Goal: Information Seeking & Learning: Learn about a topic

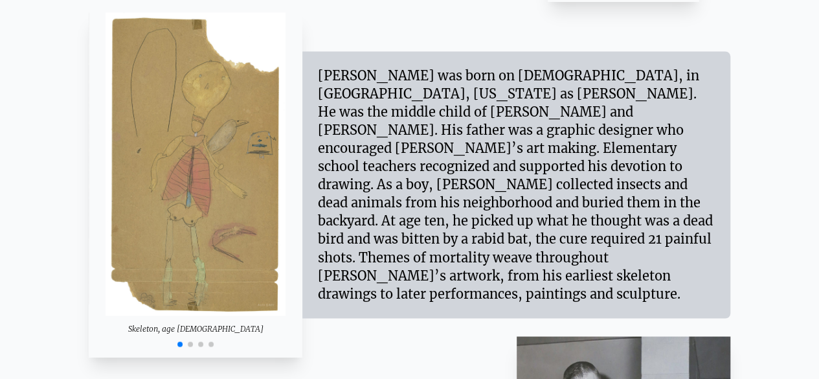
scroll to position [975, 0]
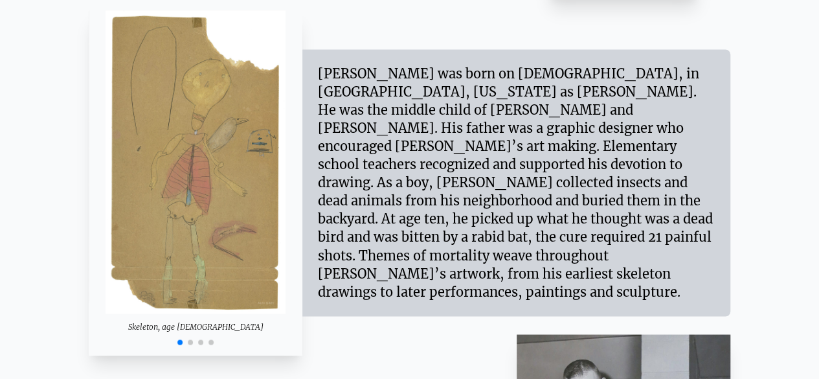
click at [190, 344] on span "Go to slide 2" at bounding box center [190, 341] width 5 height 5
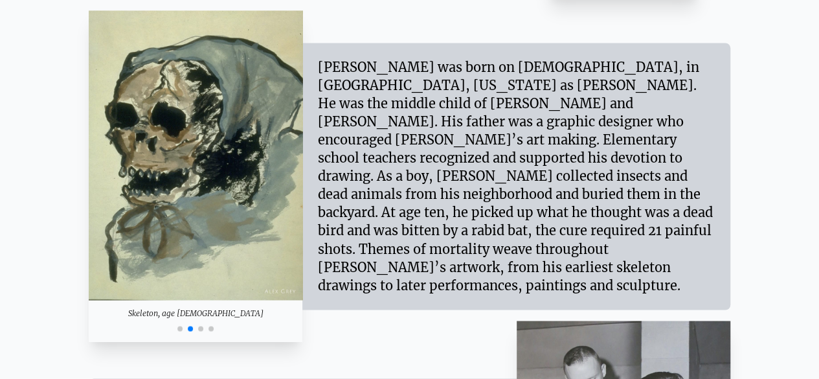
click at [203, 329] on div at bounding box center [196, 327] width 214 height 16
click at [198, 329] on span "Go to slide 3" at bounding box center [200, 328] width 5 height 5
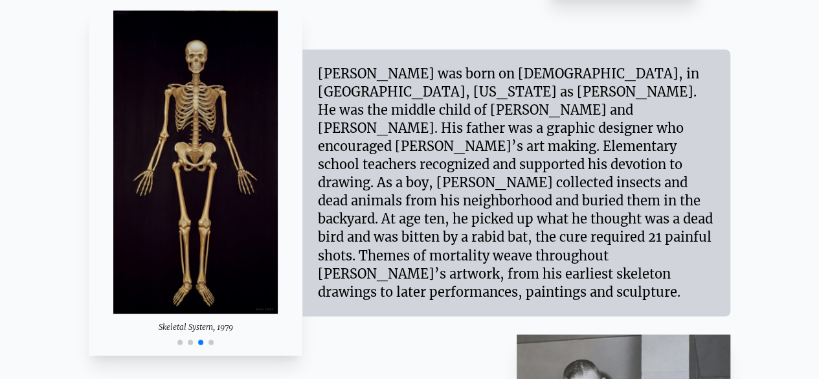
click at [212, 342] on span "Go to slide 4" at bounding box center [210, 341] width 5 height 5
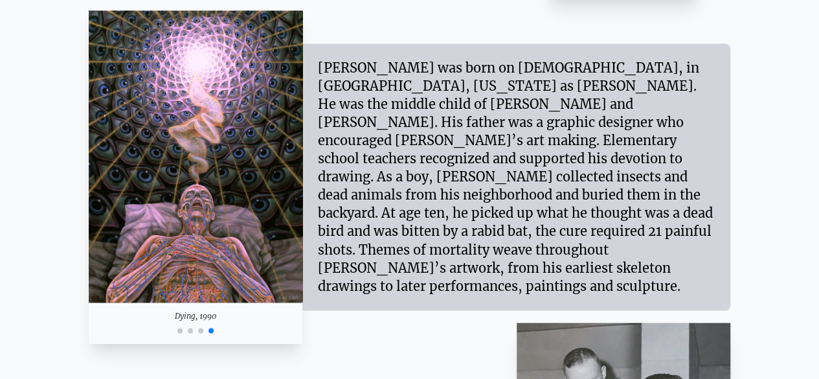
click at [179, 331] on span "Go to slide 1" at bounding box center [179, 329] width 5 height 5
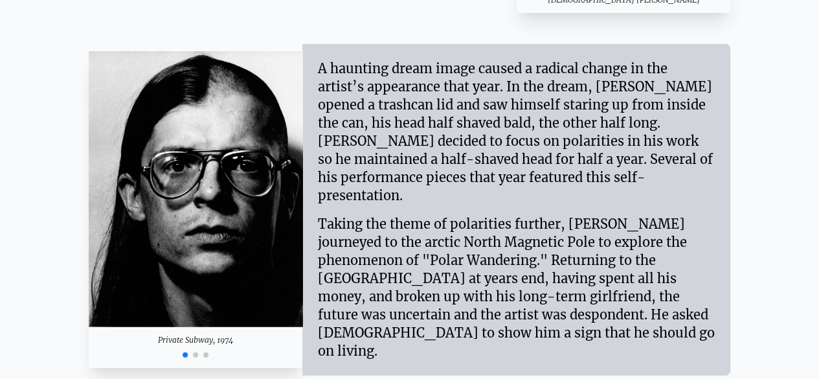
scroll to position [1569, 0]
click at [195, 351] on span "Go to slide 2" at bounding box center [195, 353] width 5 height 5
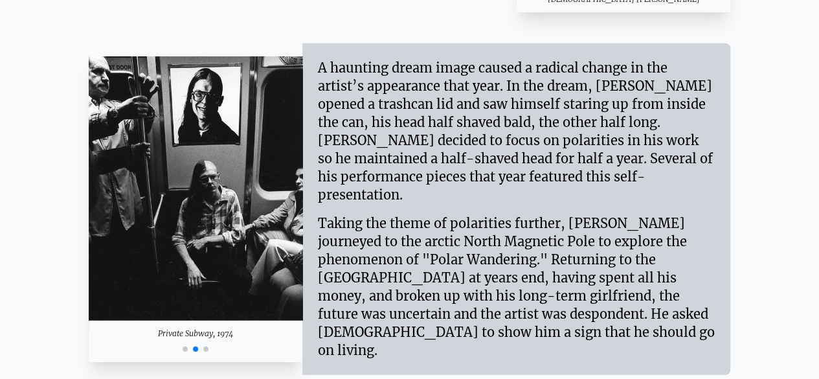
click at [207, 346] on span "Go to slide 3" at bounding box center [205, 348] width 5 height 5
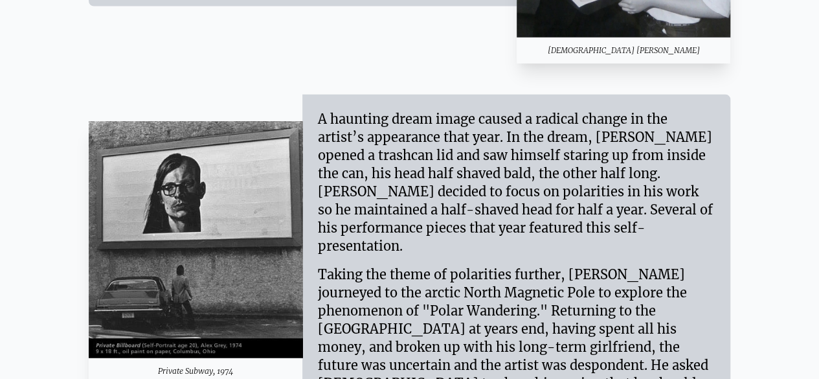
scroll to position [1584, 0]
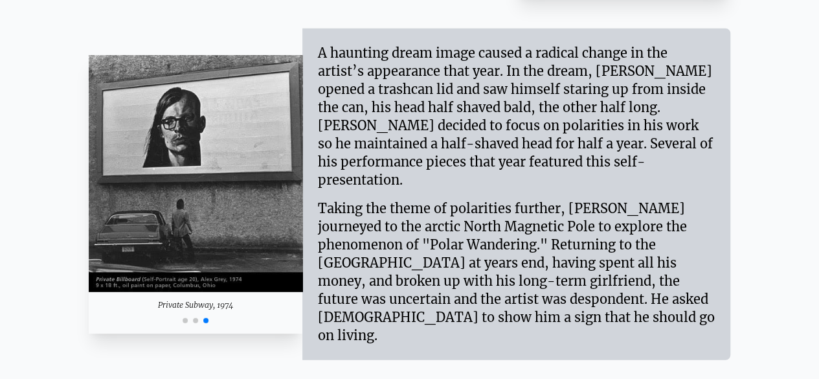
click at [195, 318] on span "Go to slide 2" at bounding box center [195, 320] width 5 height 5
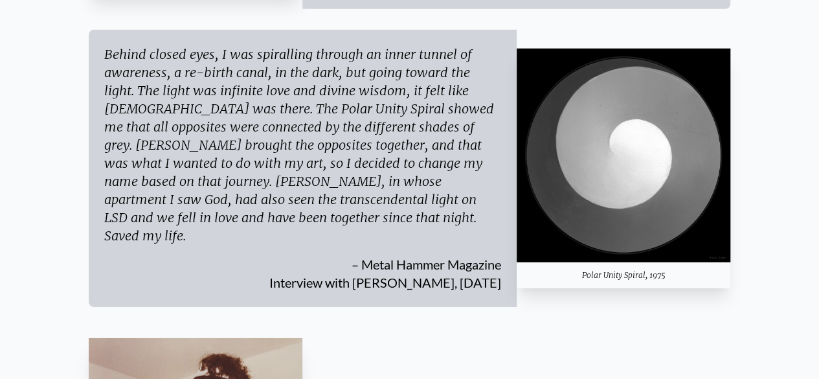
scroll to position [1936, 0]
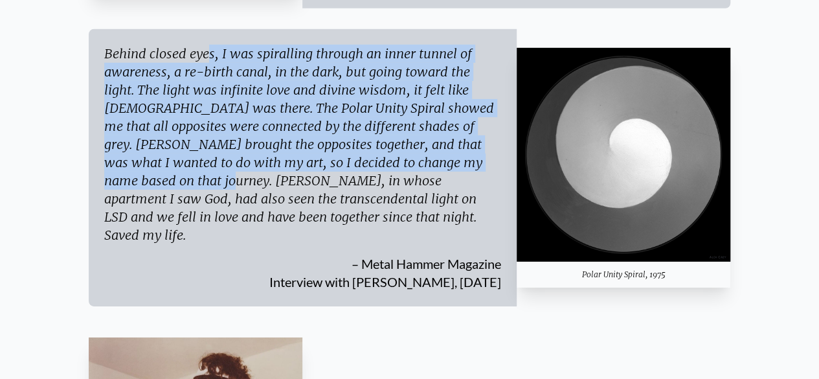
drag, startPoint x: 105, startPoint y: 27, endPoint x: 430, endPoint y: 137, distance: 342.2
click at [430, 137] on div "Behind closed eyes, I was spiralling through an inner tunnel of awareness, a re…" at bounding box center [302, 144] width 397 height 199
copy div "Behind closed eyes, I was spiralling through an inner tunnel of awareness, a re…"
drag, startPoint x: 263, startPoint y: 237, endPoint x: 500, endPoint y: 256, distance: 237.6
click at [500, 256] on div "Behind closed eyes, I was spiralling through an inner tunnel of awareness, a re…" at bounding box center [303, 167] width 428 height 277
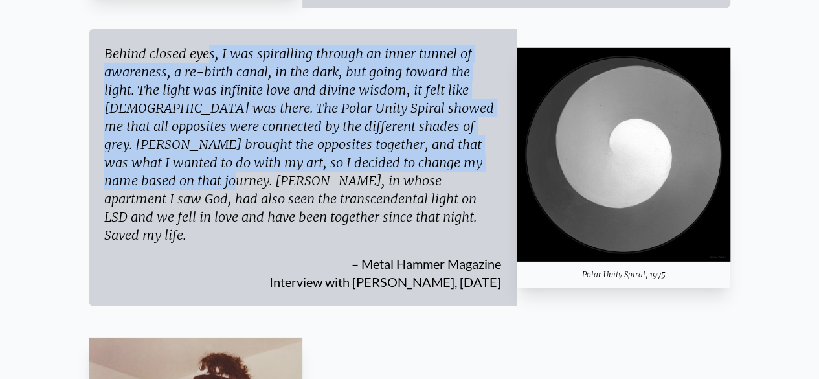
copy div "Interview with Alex Grey, September 2019"
drag, startPoint x: 358, startPoint y: 217, endPoint x: 505, endPoint y: 236, distance: 148.1
click at [505, 236] on div "Behind closed eyes, I was spiralling through an inner tunnel of awareness, a re…" at bounding box center [303, 167] width 428 height 277
copy div "Metal Hammer Magazine Interview with Alex Grey, September 2019"
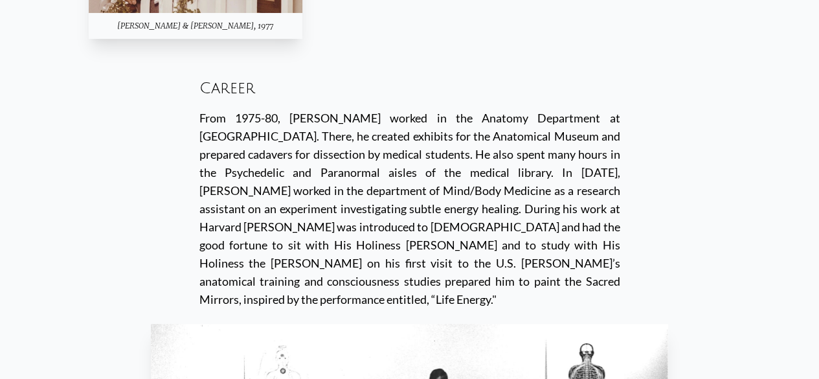
scroll to position [2522, 0]
drag, startPoint x: 373, startPoint y: 74, endPoint x: 388, endPoint y: 75, distance: 14.9
click at [388, 108] on div "From 1975-80, Alex worked in the Anatomy Department at Harvard Medical School. …" at bounding box center [409, 207] width 421 height 199
click at [506, 108] on div "From 1975-80, Alex worked in the Anatomy Department at Harvard Medical School. …" at bounding box center [409, 207] width 421 height 199
drag, startPoint x: 219, startPoint y: 74, endPoint x: 262, endPoint y: 76, distance: 42.8
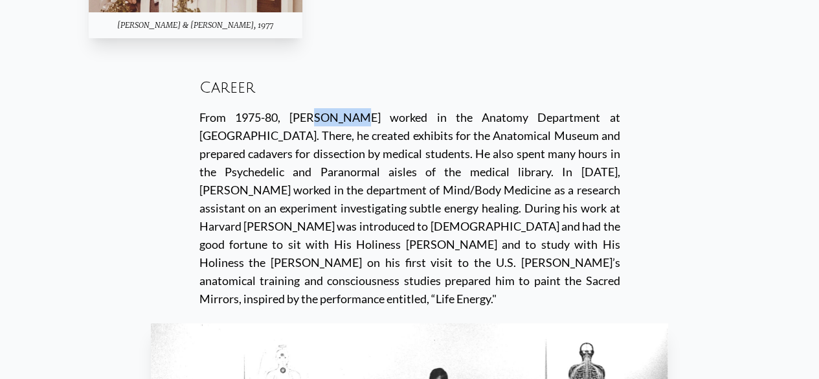
click at [262, 108] on div "From 1975-80, Alex worked in the Anatomy Department at Harvard Medical School. …" at bounding box center [409, 207] width 421 height 199
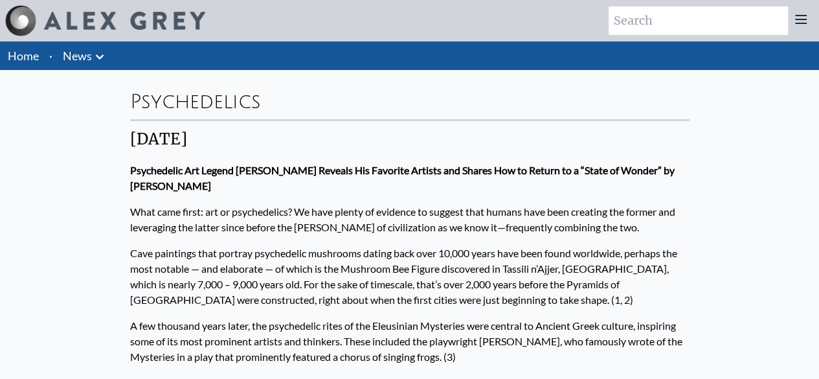
scroll to position [2, 0]
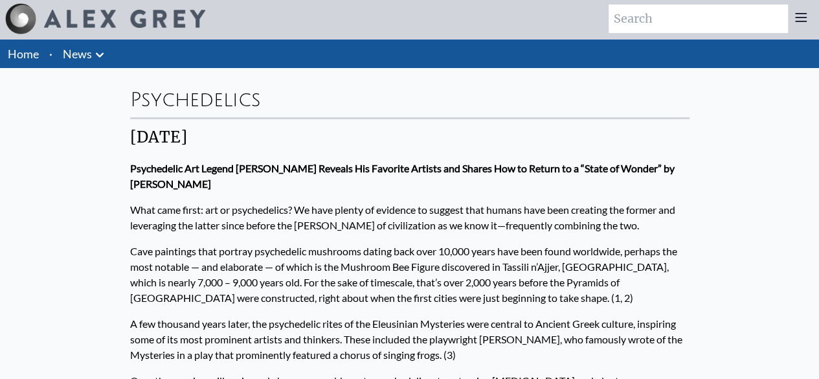
click at [25, 59] on link "Home" at bounding box center [23, 54] width 31 height 14
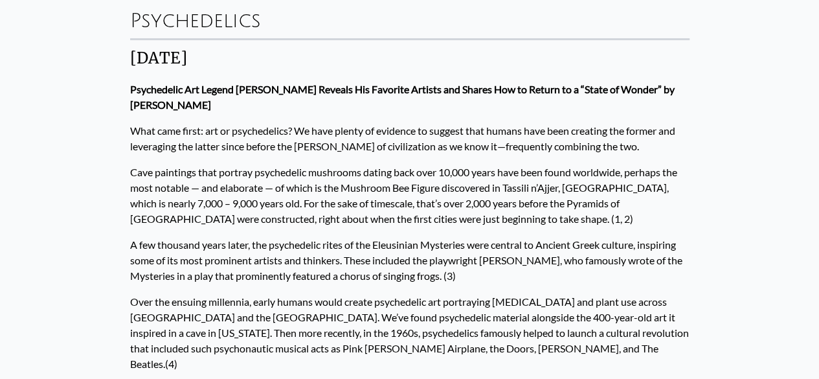
scroll to position [0, 0]
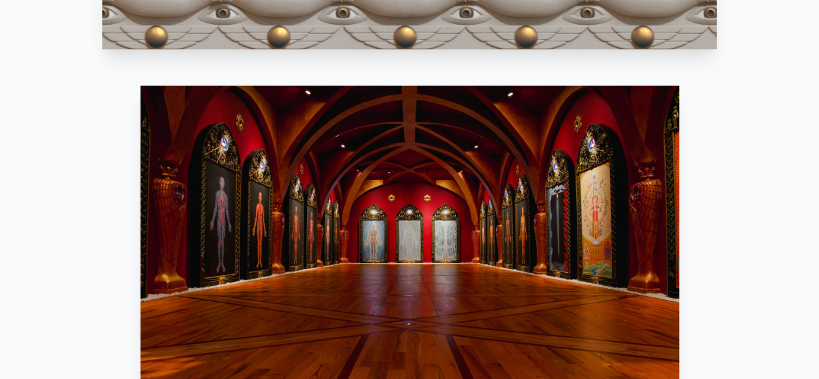
scroll to position [905, 0]
